Goal: Information Seeking & Learning: Learn about a topic

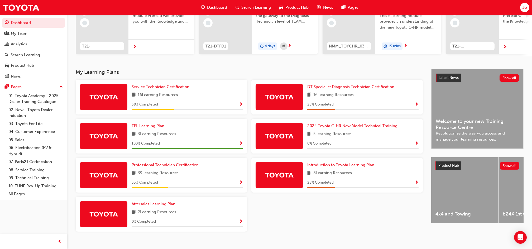
scroll to position [75, 0]
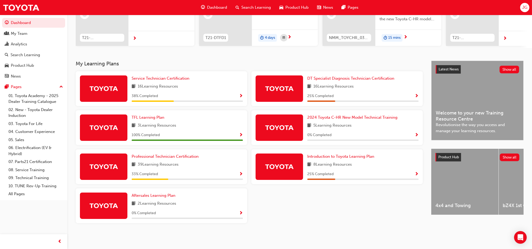
click at [414, 172] on button "button" at bounding box center [416, 174] width 4 height 7
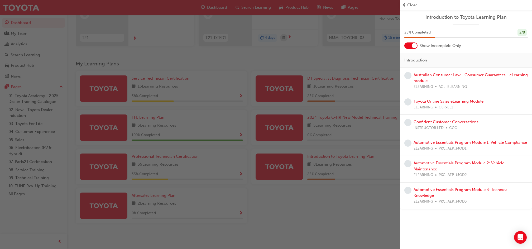
click at [453, 17] on span "Introduction to Toyota Learning Plan" at bounding box center [465, 17] width 123 height 6
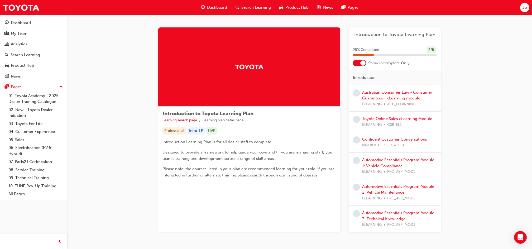
click at [364, 60] on div at bounding box center [359, 63] width 13 height 6
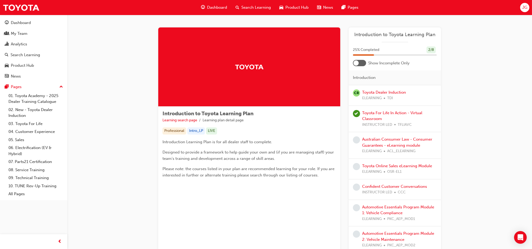
click at [524, 10] on span "JG" at bounding box center [524, 7] width 5 height 6
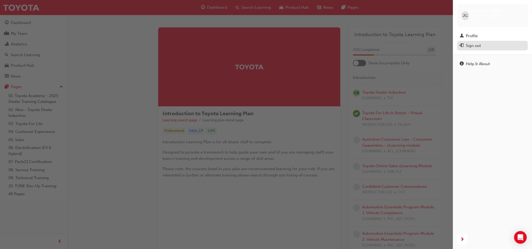
click at [474, 43] on div "Sign out" at bounding box center [473, 46] width 15 height 6
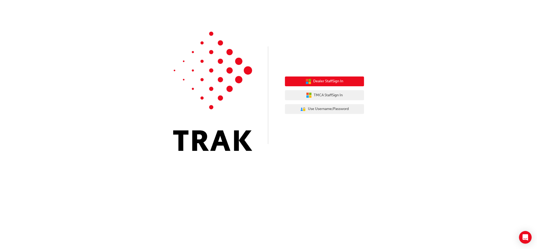
click at [341, 83] on span "Dealer Staff Sign In" at bounding box center [328, 81] width 30 height 6
